Goal: Task Accomplishment & Management: Use online tool/utility

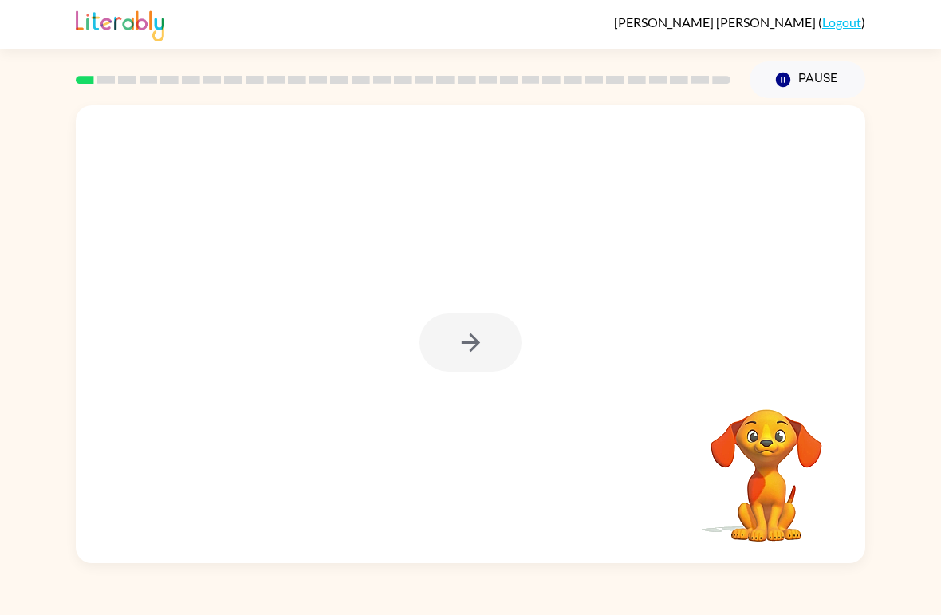
click at [481, 349] on div at bounding box center [471, 342] width 102 height 58
click at [487, 321] on button "button" at bounding box center [471, 342] width 102 height 58
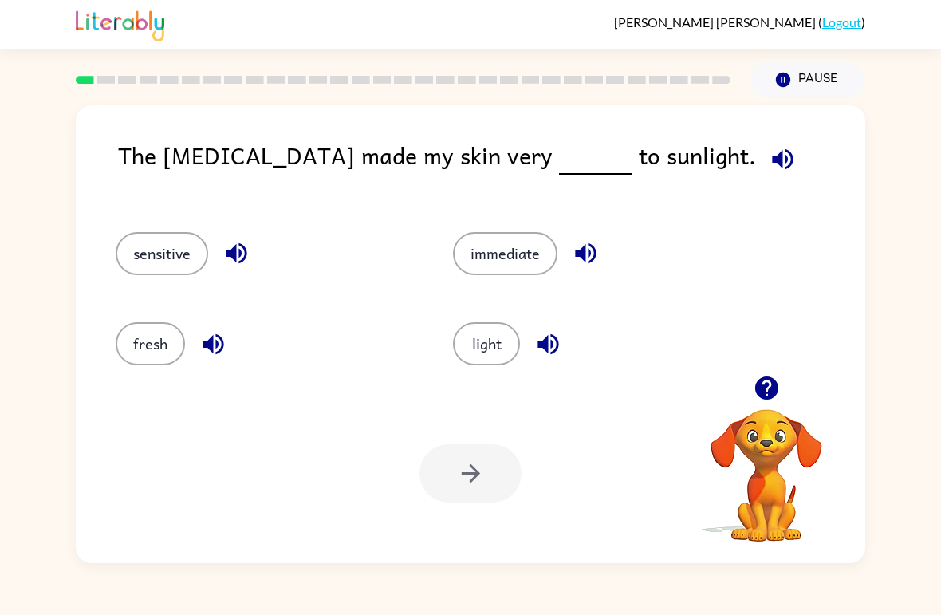
click at [162, 252] on button "sensitive" at bounding box center [162, 253] width 93 height 43
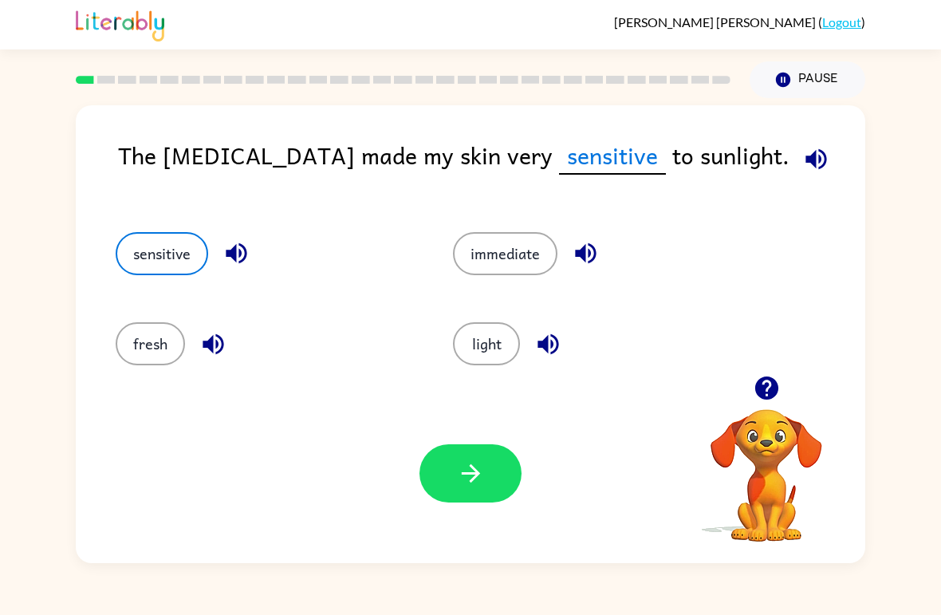
click at [467, 479] on icon "button" at bounding box center [471, 473] width 28 height 28
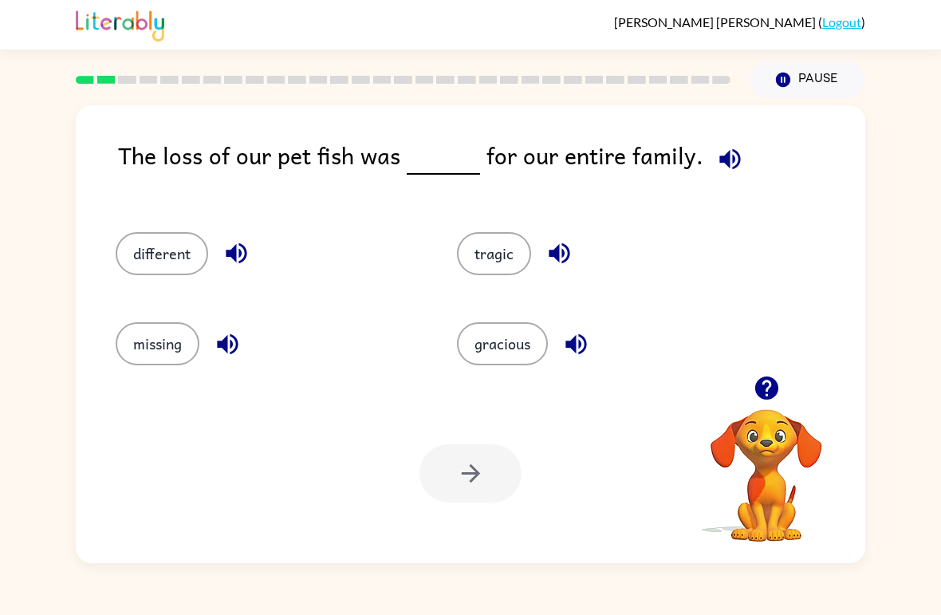
click at [177, 246] on button "different" at bounding box center [162, 253] width 93 height 43
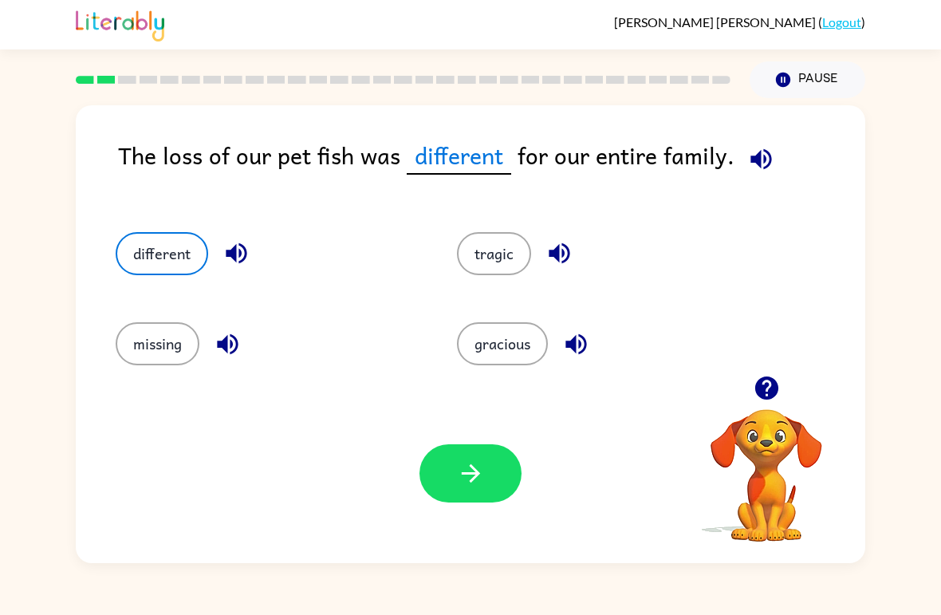
click at [483, 479] on icon "button" at bounding box center [471, 473] width 28 height 28
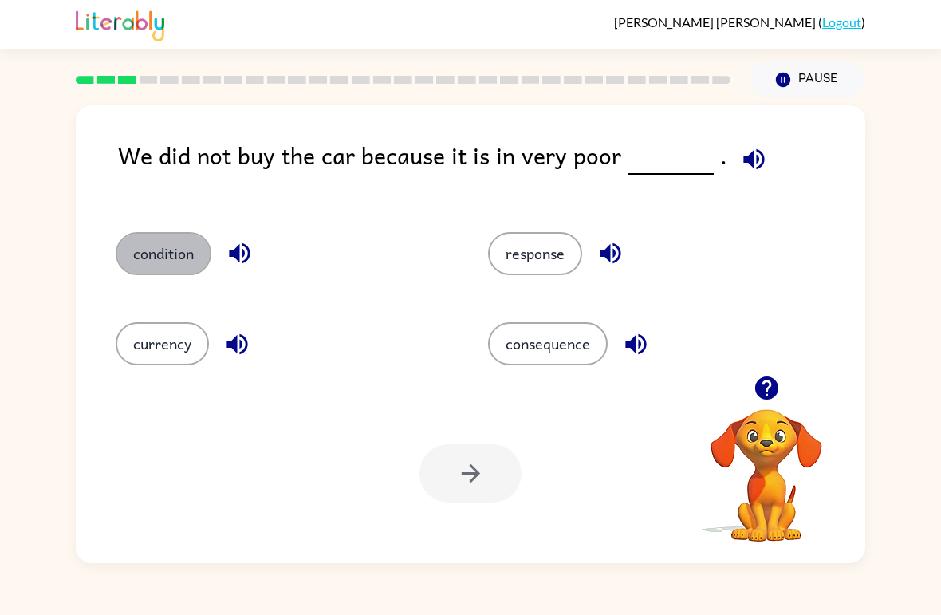
click at [182, 265] on button "condition" at bounding box center [164, 253] width 96 height 43
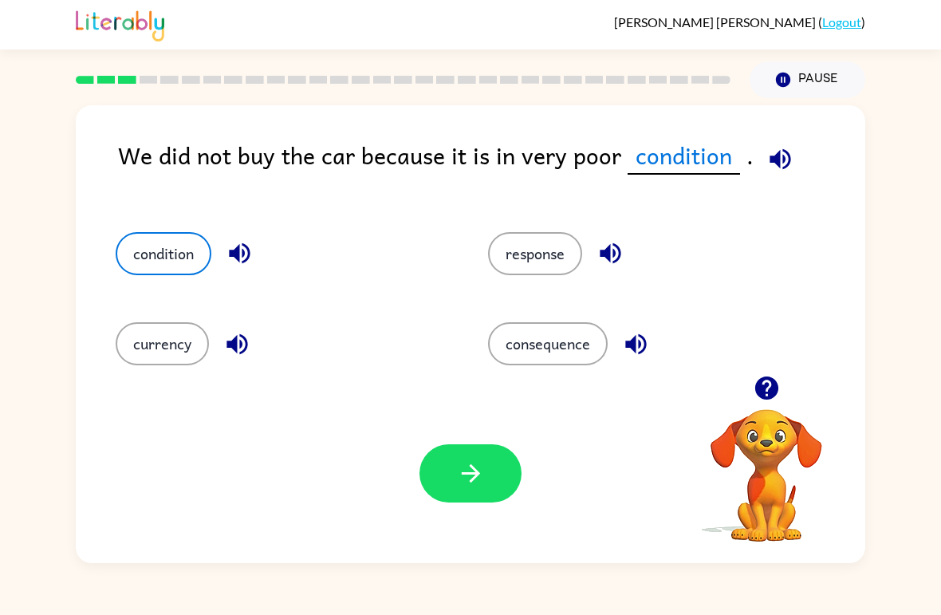
click at [491, 473] on button "button" at bounding box center [471, 473] width 102 height 58
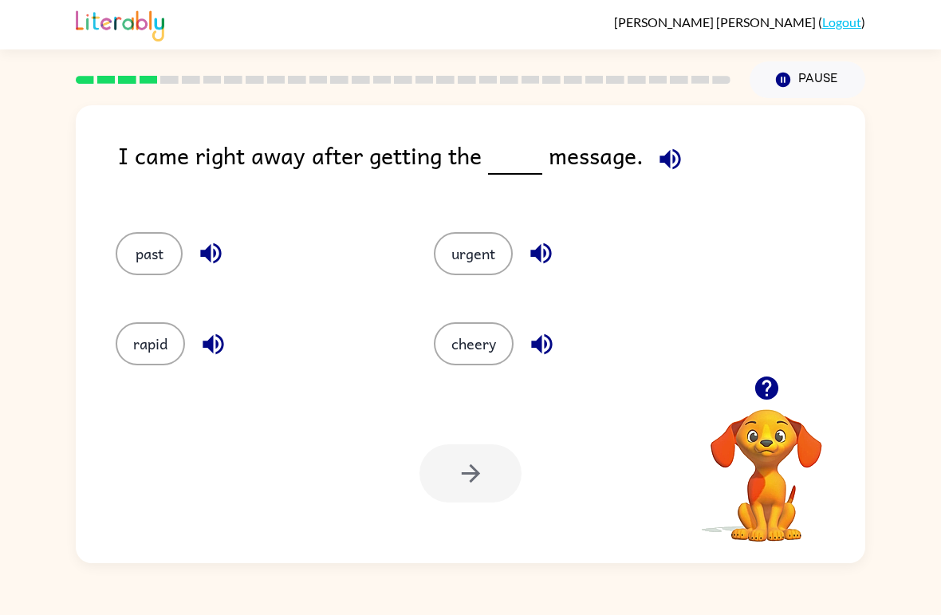
click at [141, 233] on button "past" at bounding box center [149, 253] width 67 height 43
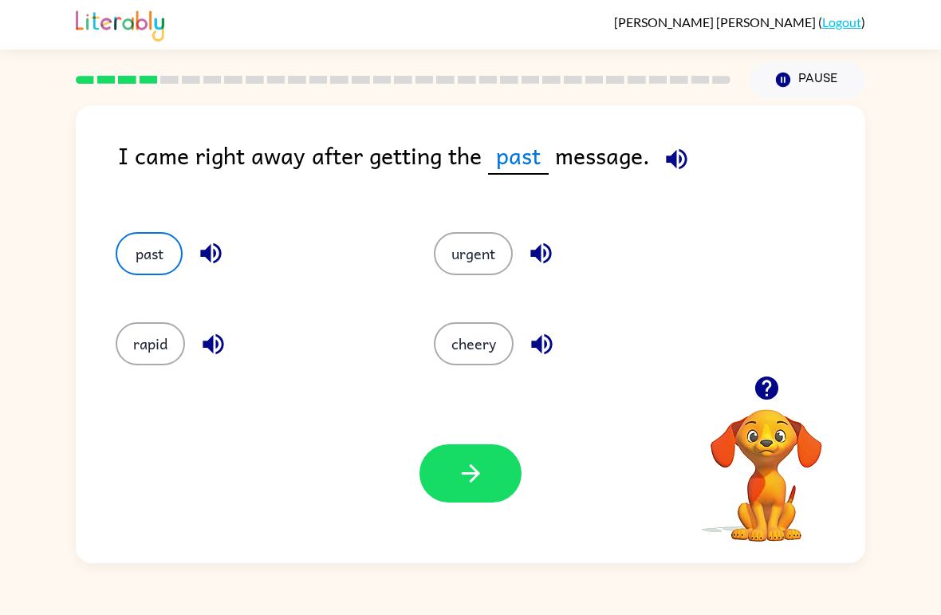
click at [442, 502] on button "button" at bounding box center [471, 473] width 102 height 58
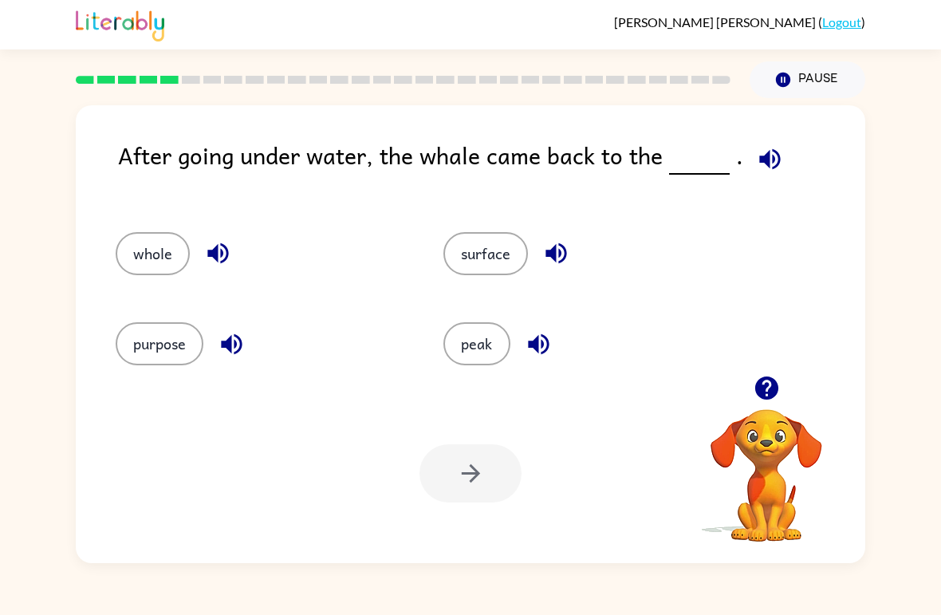
click at [501, 236] on button "surface" at bounding box center [485, 253] width 85 height 43
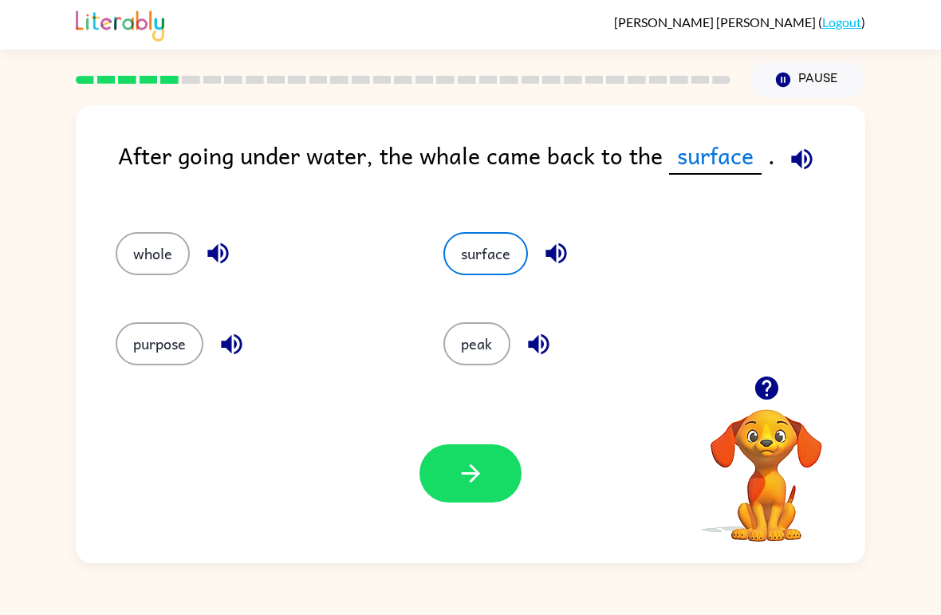
click at [461, 479] on icon "button" at bounding box center [471, 473] width 28 height 28
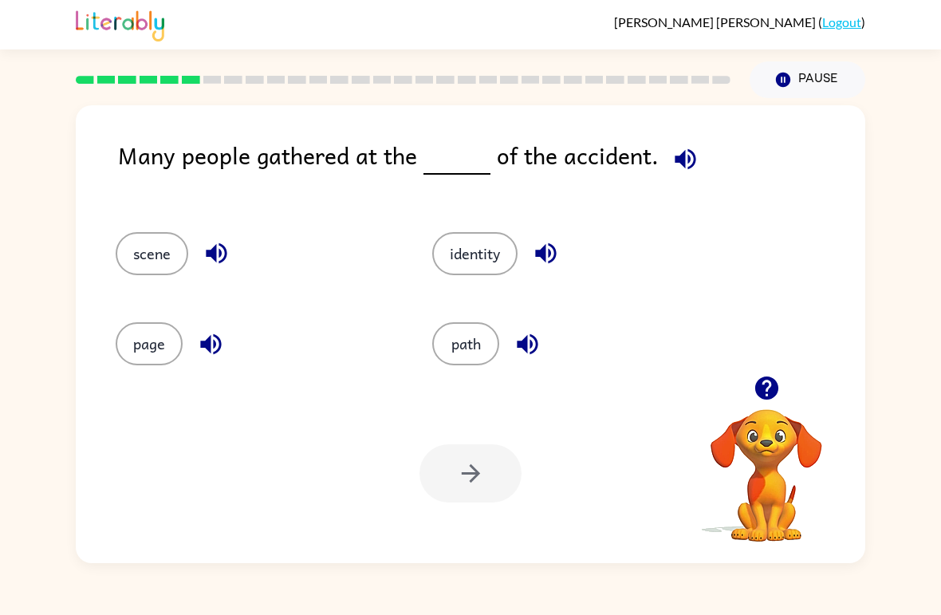
click at [148, 273] on button "scene" at bounding box center [152, 253] width 73 height 43
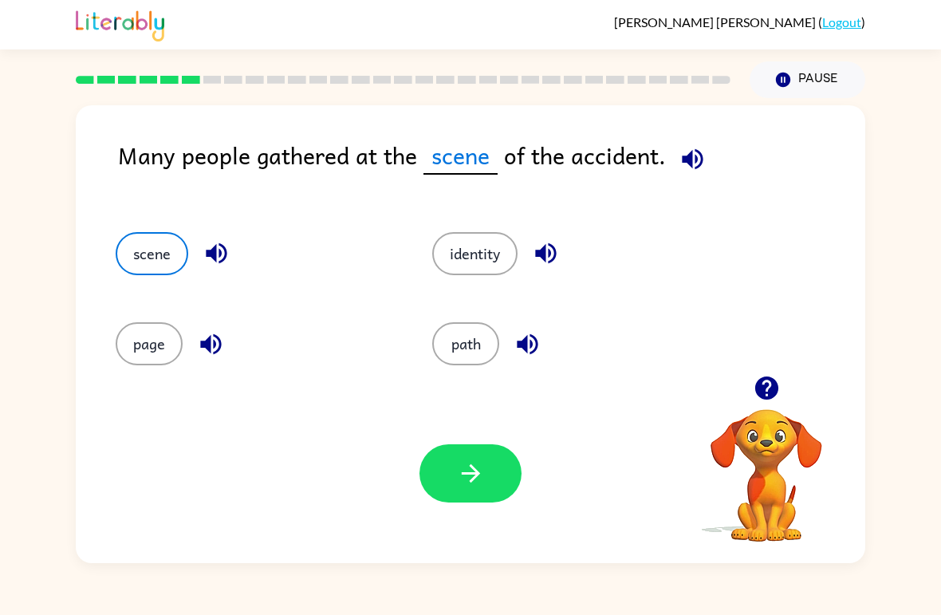
click at [470, 472] on icon "button" at bounding box center [471, 473] width 28 height 28
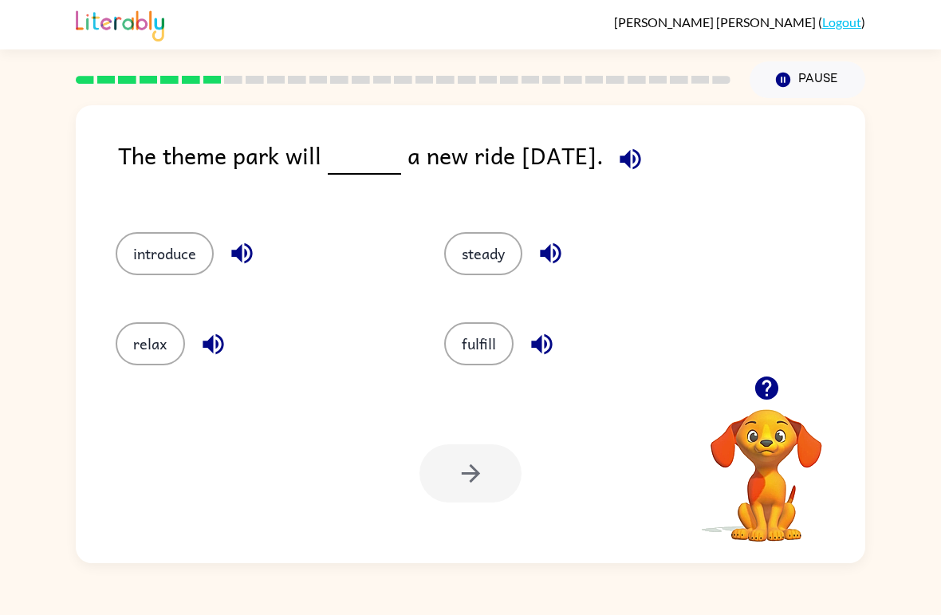
click at [167, 251] on button "introduce" at bounding box center [165, 253] width 98 height 43
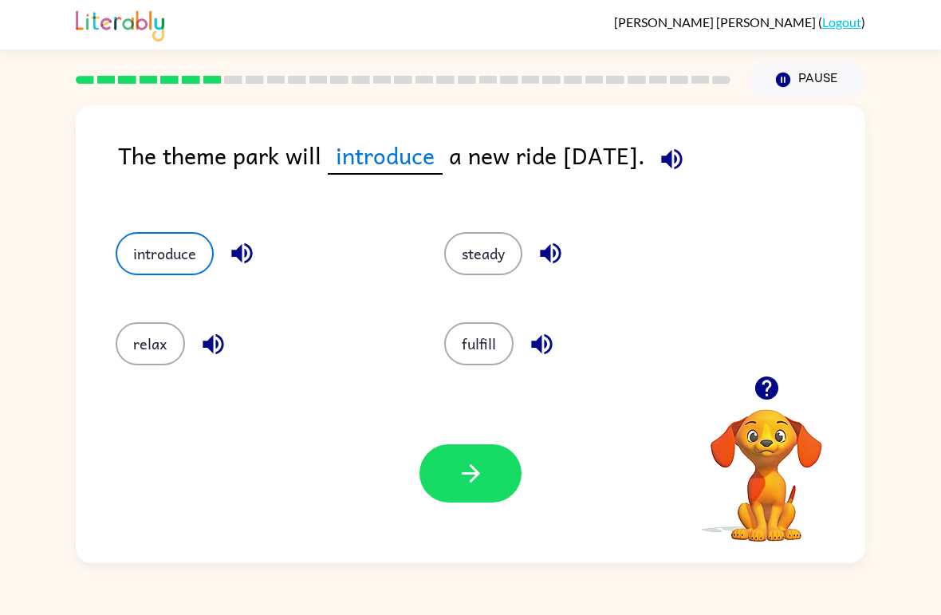
click at [488, 439] on div "Your browser must support playing .mp4 files to use Literably. Please try using…" at bounding box center [471, 473] width 790 height 179
click at [475, 473] on icon "button" at bounding box center [471, 473] width 28 height 28
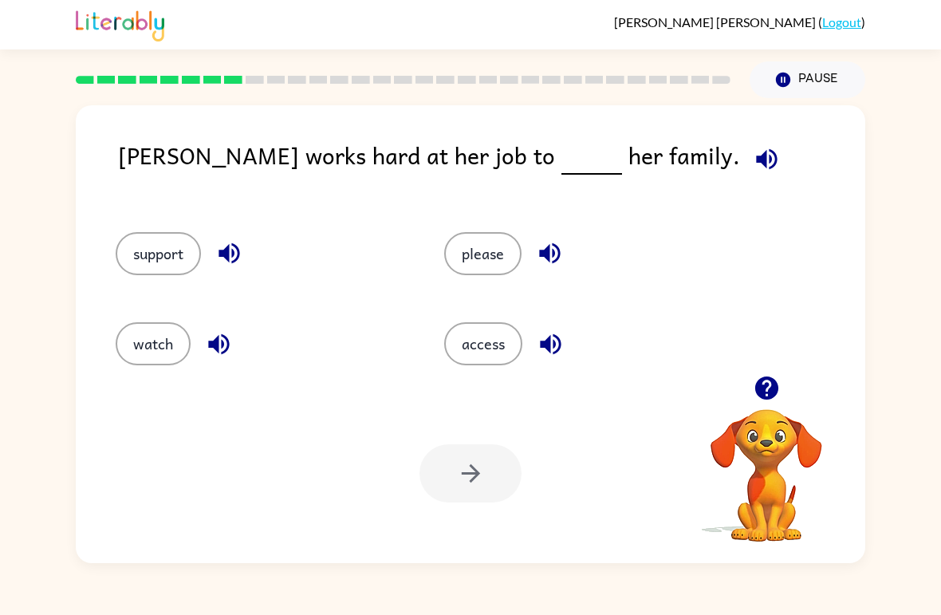
click at [498, 338] on button "access" at bounding box center [483, 343] width 78 height 43
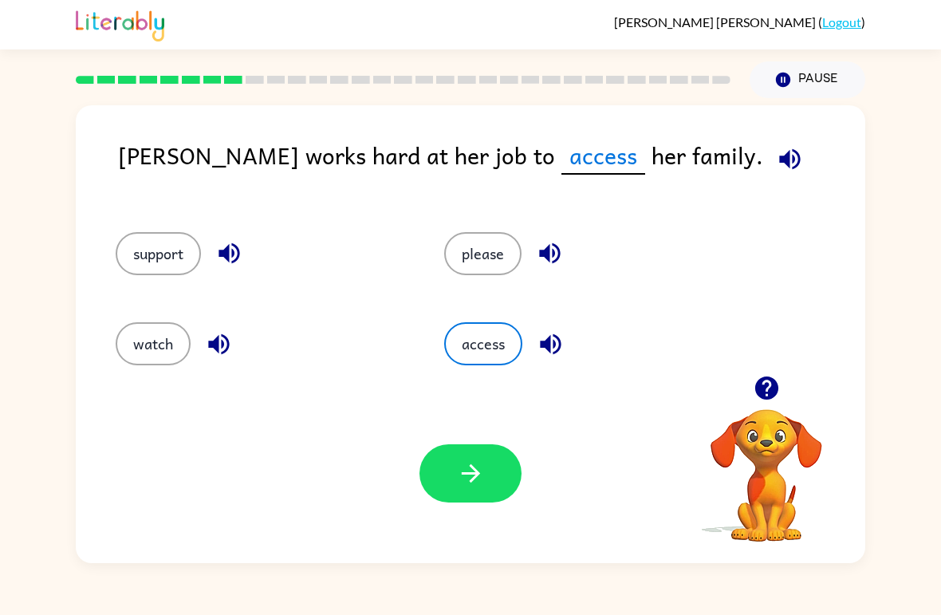
click at [448, 511] on div "Your browser must support playing .mp4 files to use Literably. Please try using…" at bounding box center [471, 473] width 790 height 179
click at [451, 488] on button "button" at bounding box center [471, 473] width 102 height 58
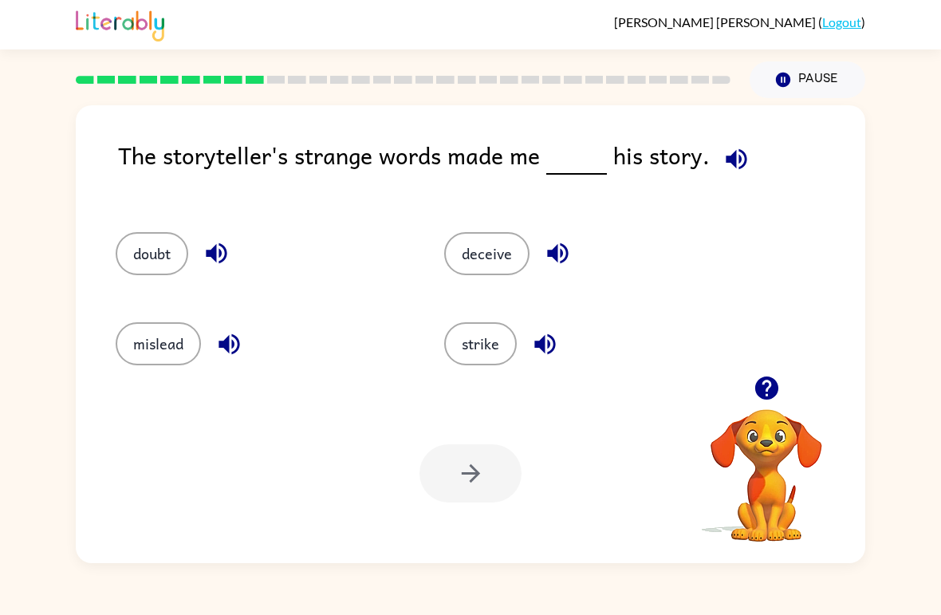
click at [156, 341] on button "mislead" at bounding box center [158, 343] width 85 height 43
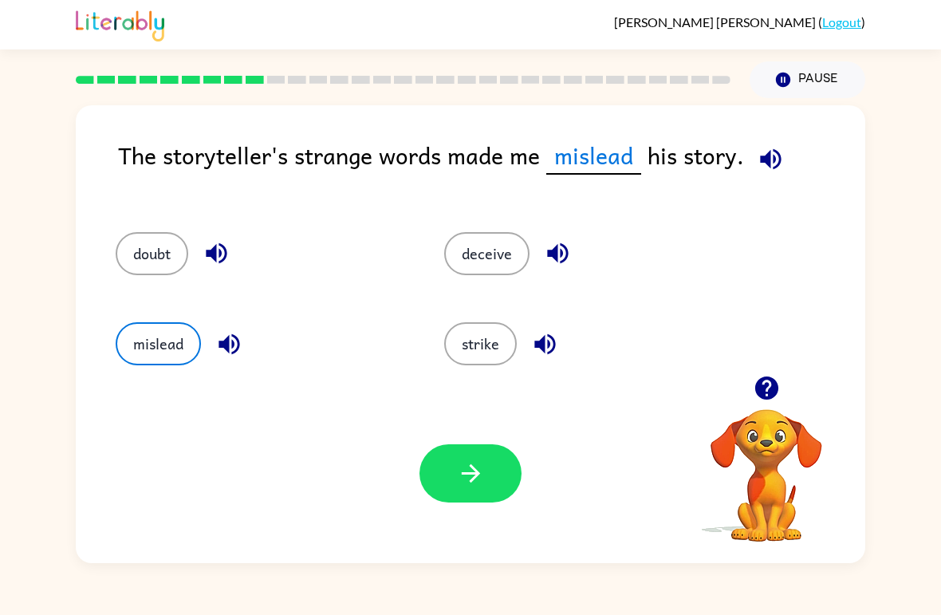
click at [461, 487] on icon "button" at bounding box center [471, 473] width 28 height 28
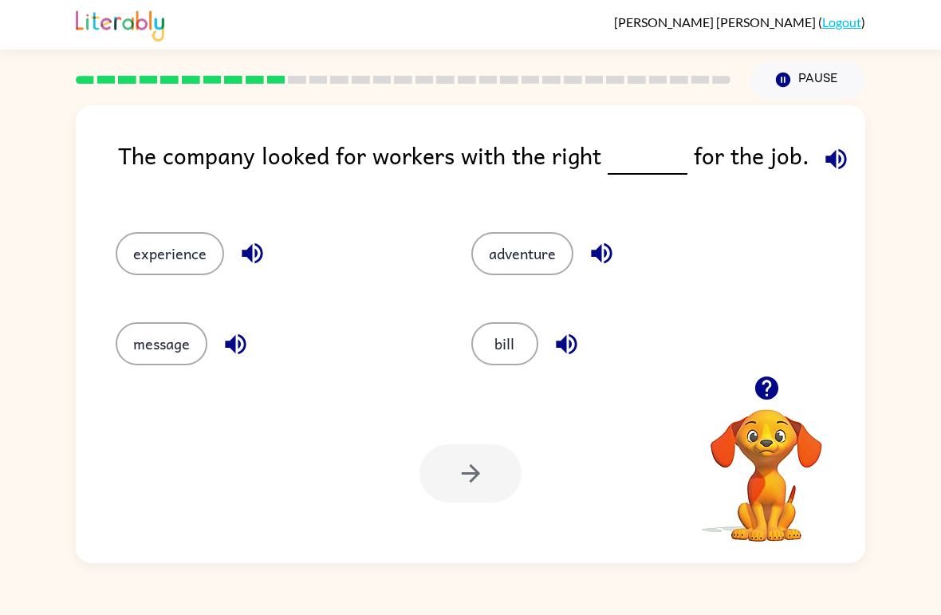
click at [830, 148] on icon "button" at bounding box center [836, 159] width 28 height 28
click at [861, 30] on link "Logout" at bounding box center [841, 21] width 39 height 15
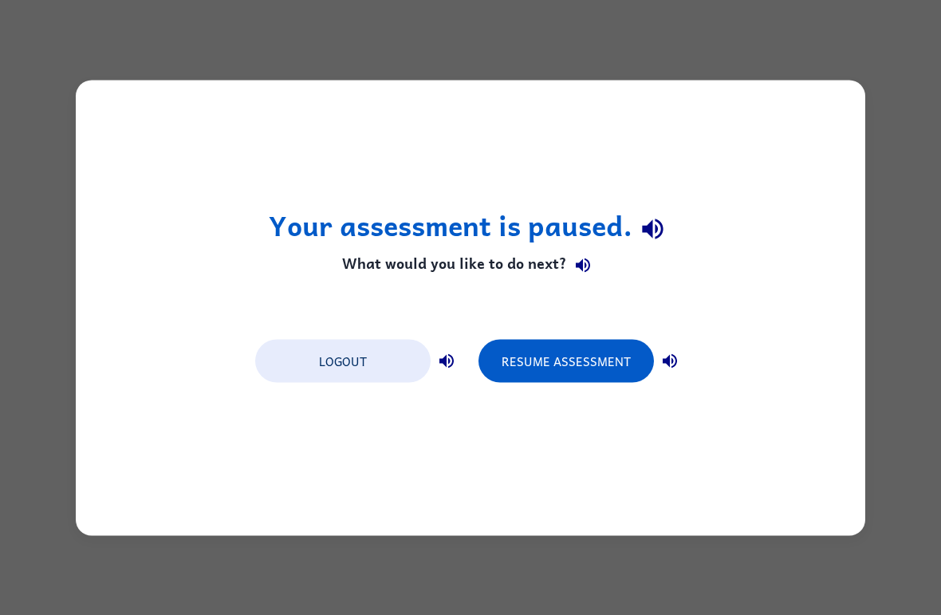
click at [601, 376] on button "Resume Assessment" at bounding box center [566, 360] width 175 height 43
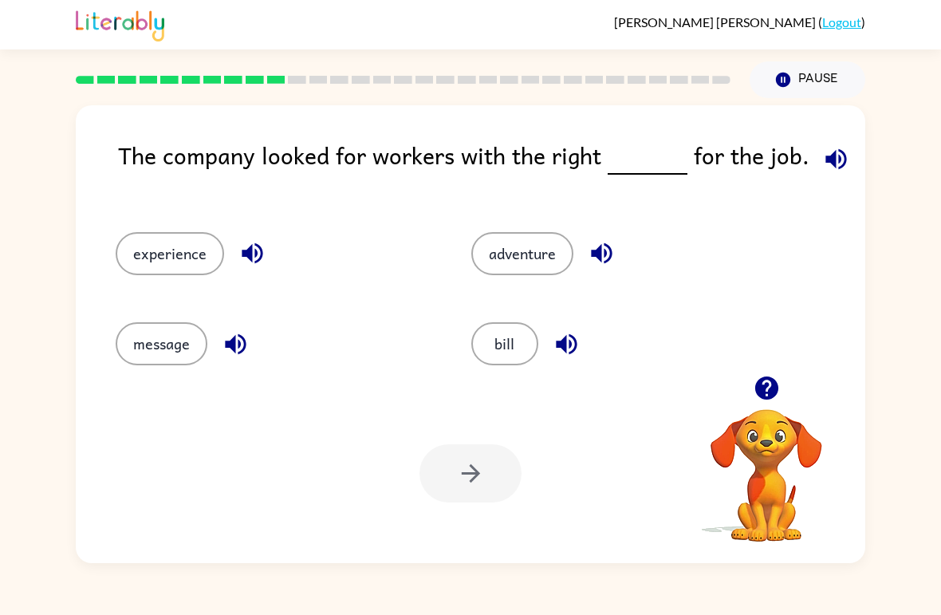
click at [191, 246] on button "experience" at bounding box center [170, 253] width 108 height 43
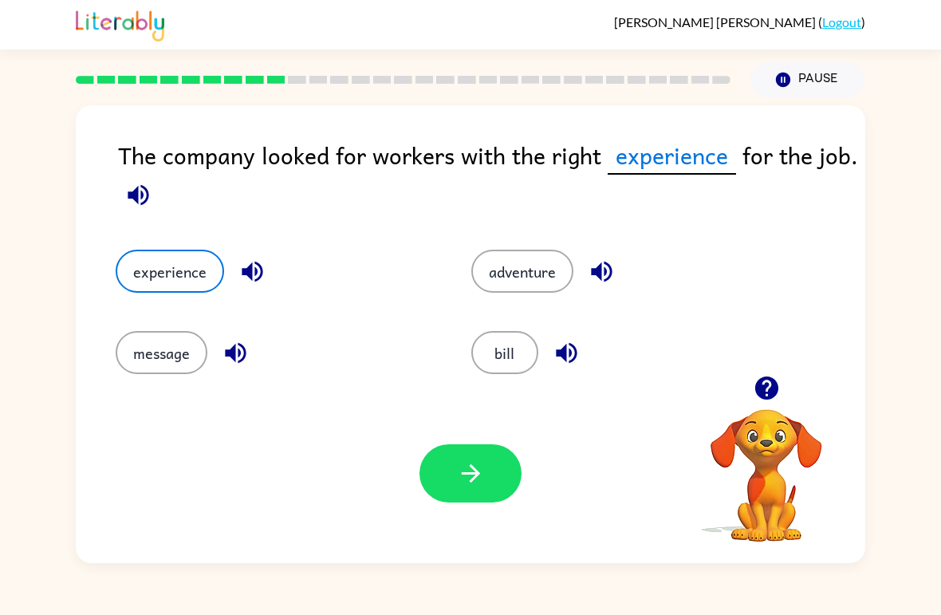
click at [479, 459] on button "button" at bounding box center [471, 473] width 102 height 58
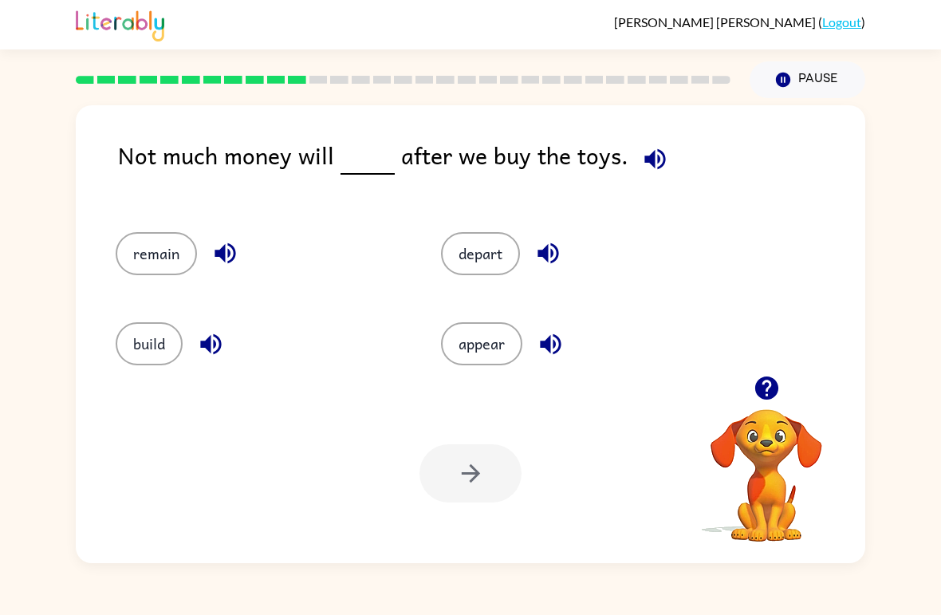
click at [155, 244] on button "remain" at bounding box center [156, 253] width 81 height 43
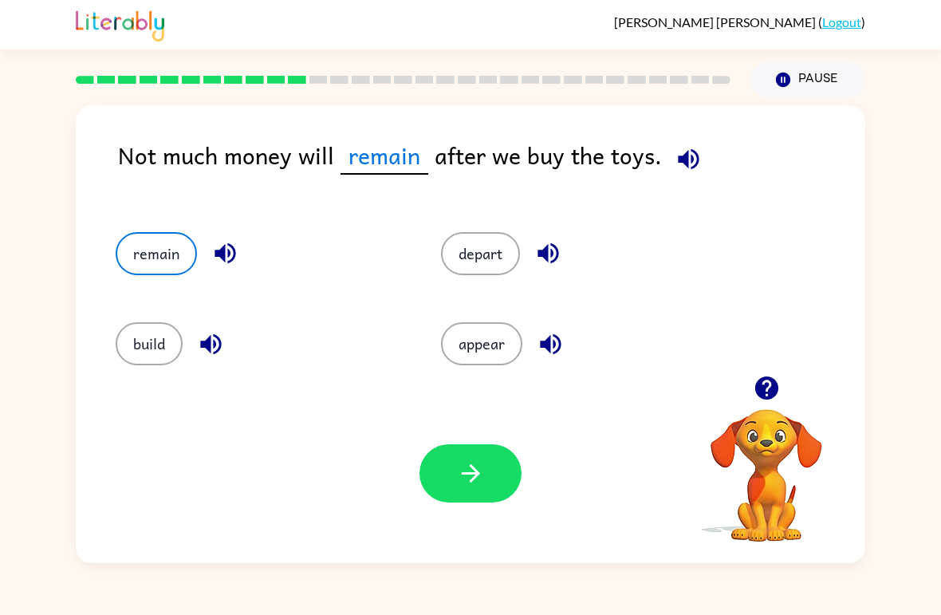
click at [161, 346] on button "build" at bounding box center [149, 343] width 67 height 43
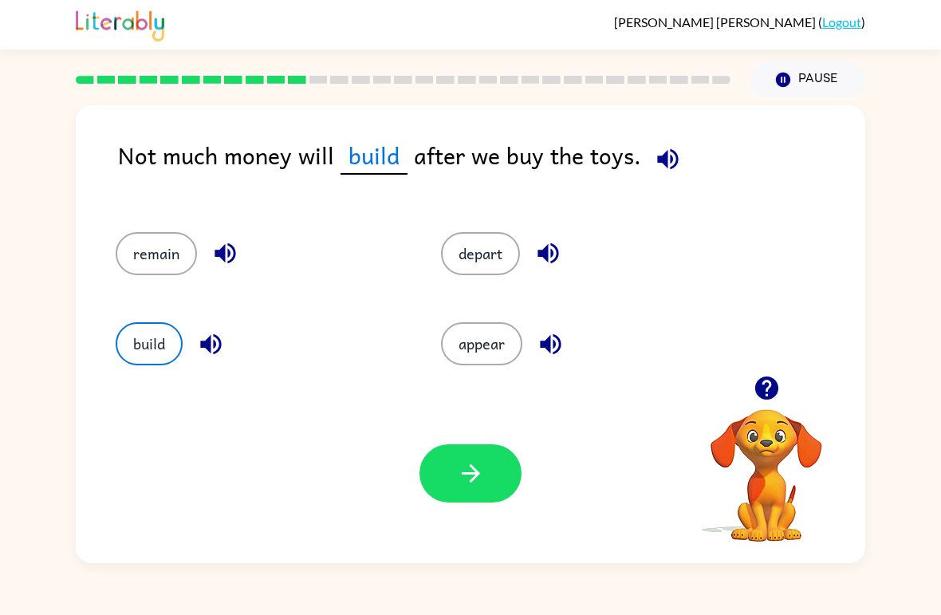
click at [468, 495] on button "button" at bounding box center [471, 473] width 102 height 58
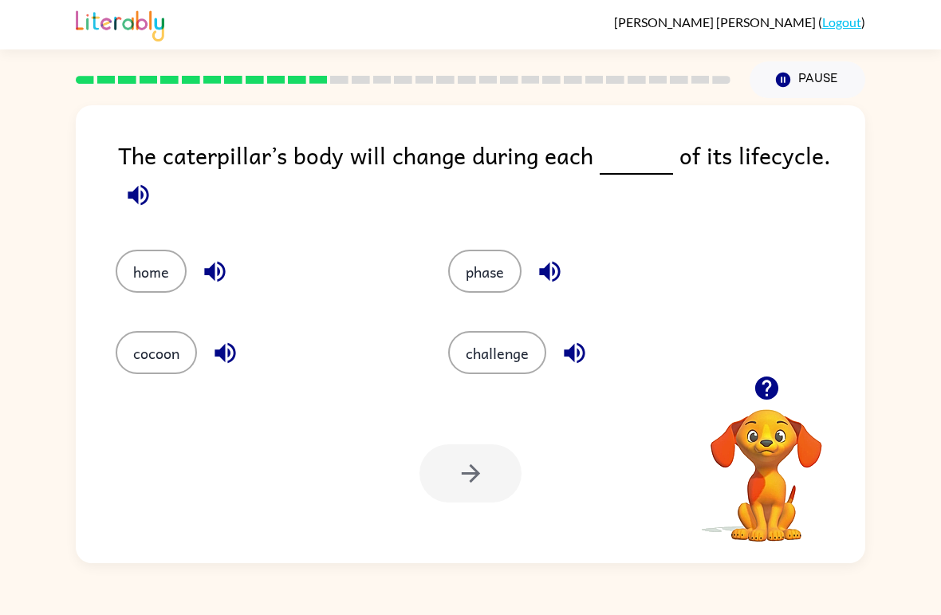
click at [833, 20] on link "Logout" at bounding box center [841, 21] width 39 height 15
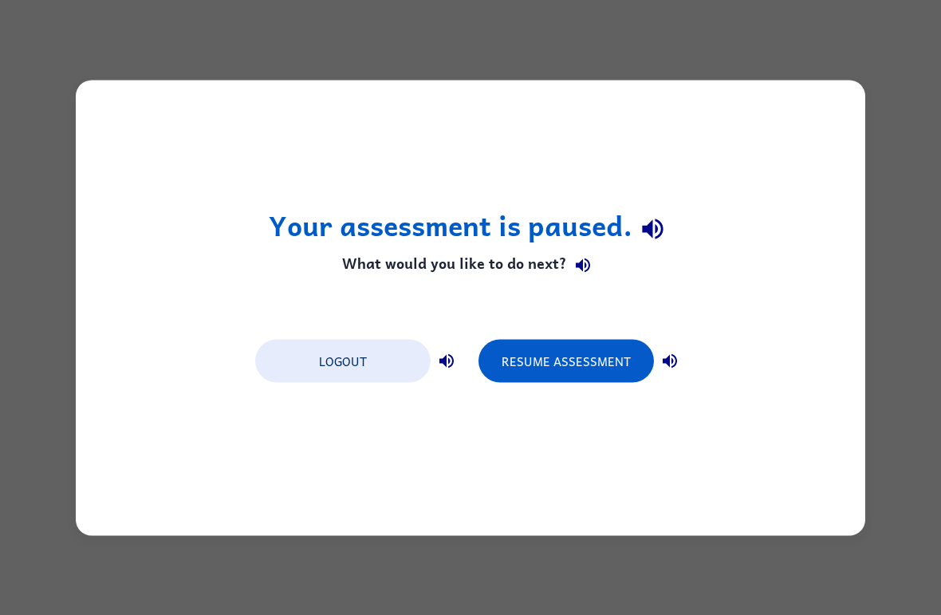
click at [351, 361] on button "Logout" at bounding box center [342, 360] width 175 height 43
